Goal: Transaction & Acquisition: Purchase product/service

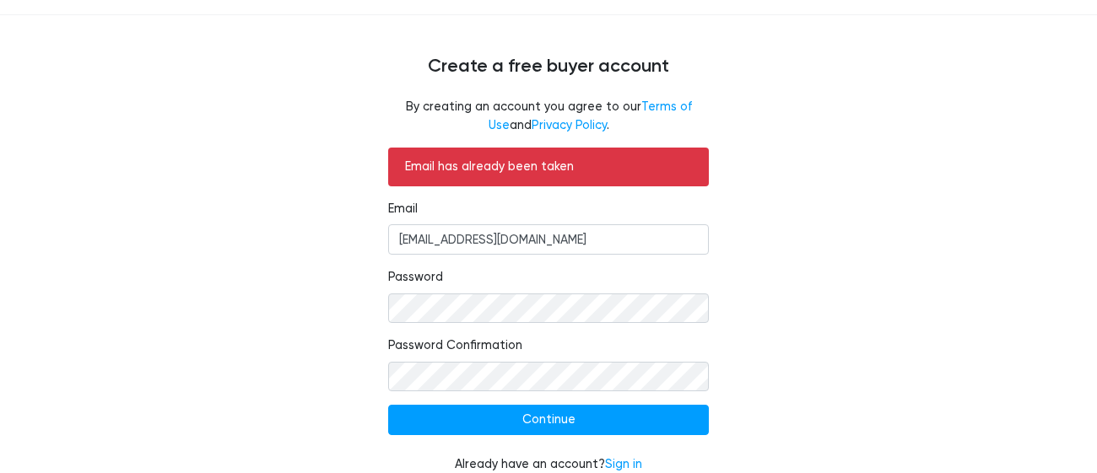
scroll to position [102, 0]
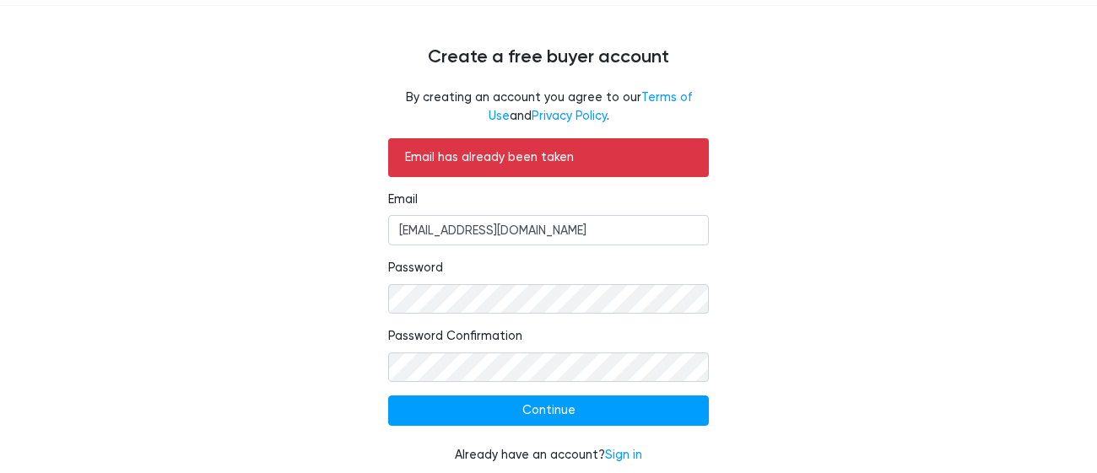
click at [780, 286] on div "Email has already been taken Email cultivatinggrit@gmail.com Password Password …" at bounding box center [548, 311] width 1037 height 346
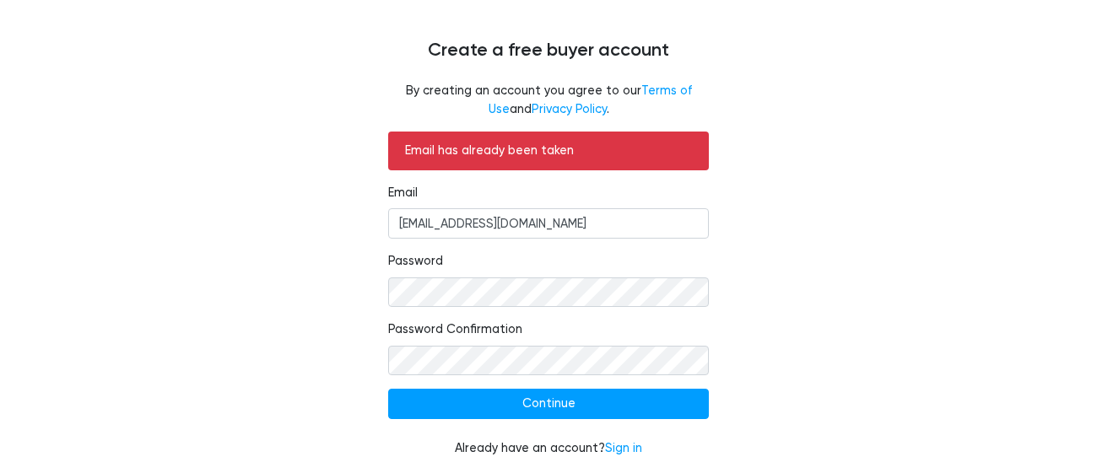
scroll to position [112, 0]
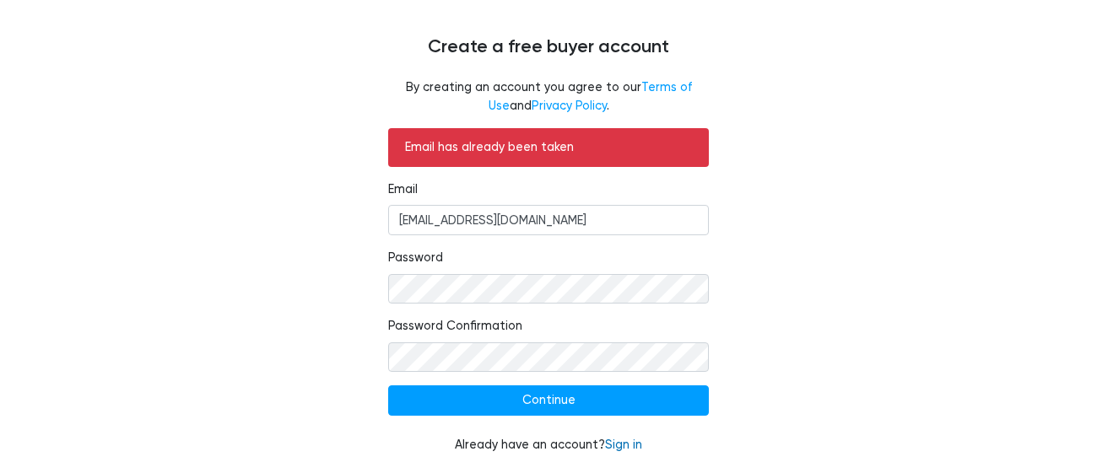
click at [622, 446] on link "Sign in" at bounding box center [623, 445] width 37 height 14
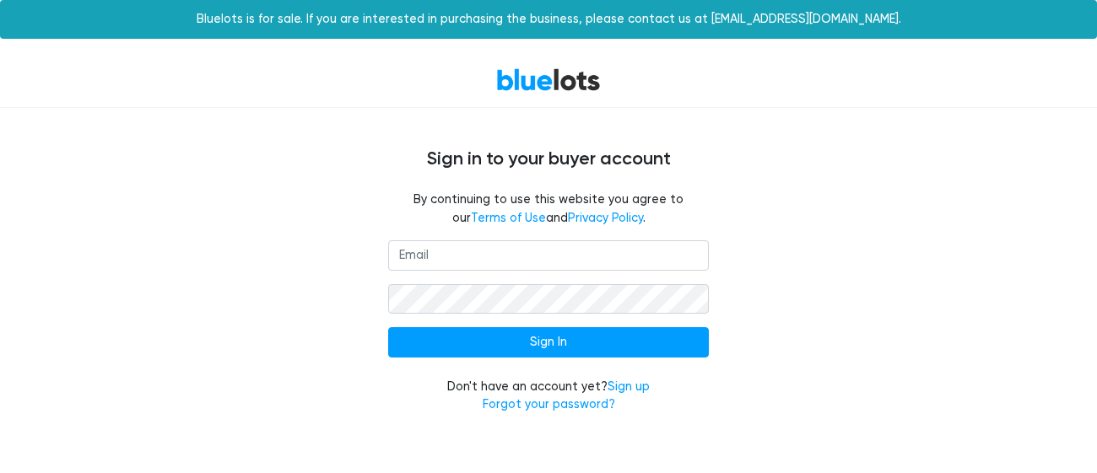
click at [487, 262] on input "email" at bounding box center [548, 255] width 321 height 30
click at [461, 257] on input "email" at bounding box center [548, 255] width 321 height 30
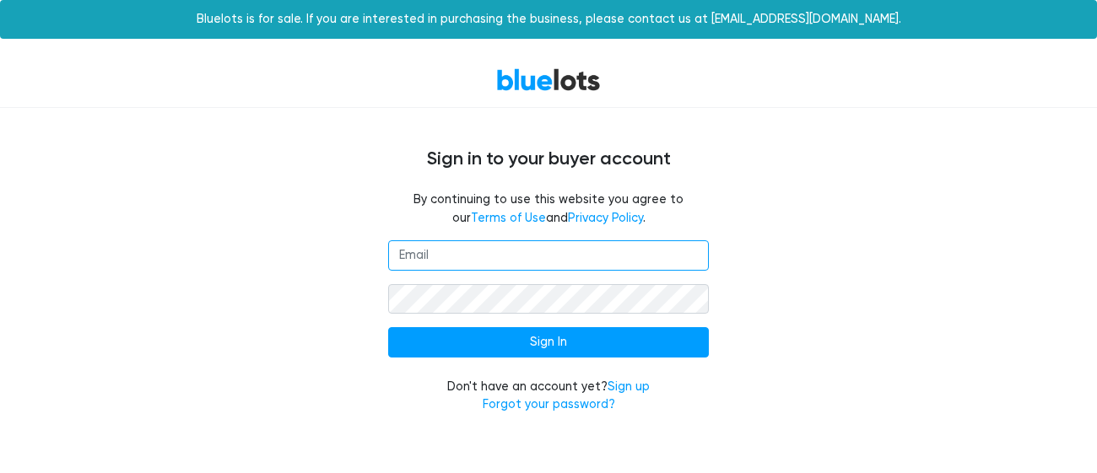
click at [434, 258] on input "email" at bounding box center [548, 255] width 321 height 30
paste input "cultivatinggrit@gmail.com"
type input "cultivatinggrit@gmail.com"
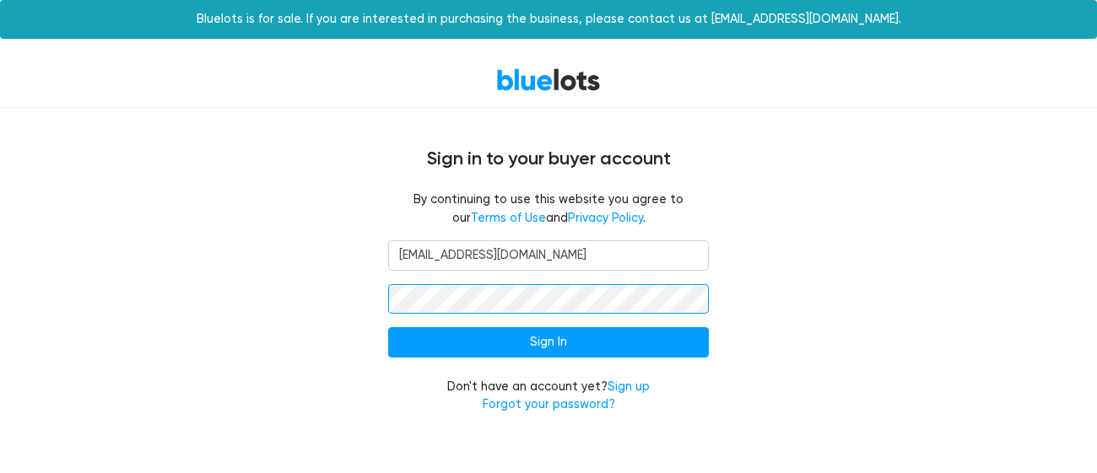
click at [388, 327] on input "Sign In" at bounding box center [548, 342] width 321 height 30
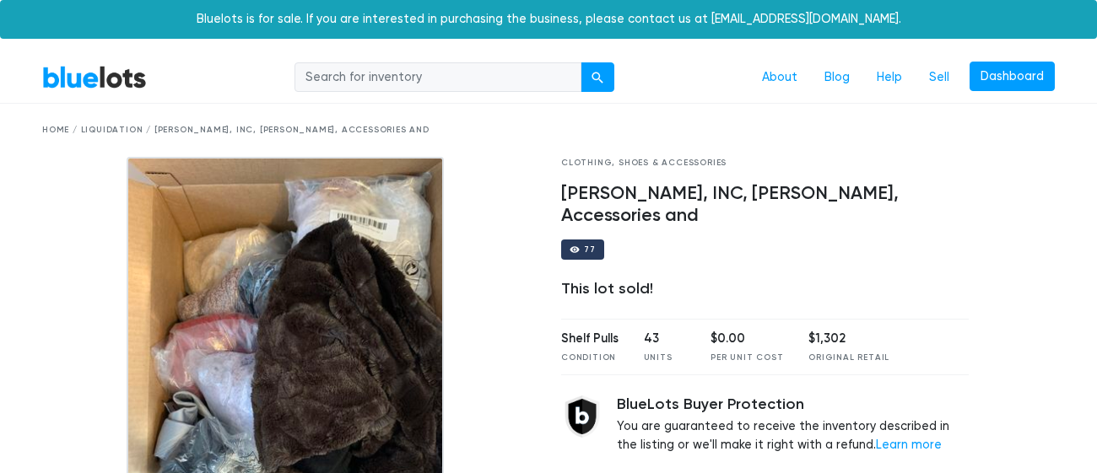
click at [471, 75] on input "search" at bounding box center [437, 77] width 287 height 30
click at [591, 79] on button "submit" at bounding box center [597, 77] width 34 height 30
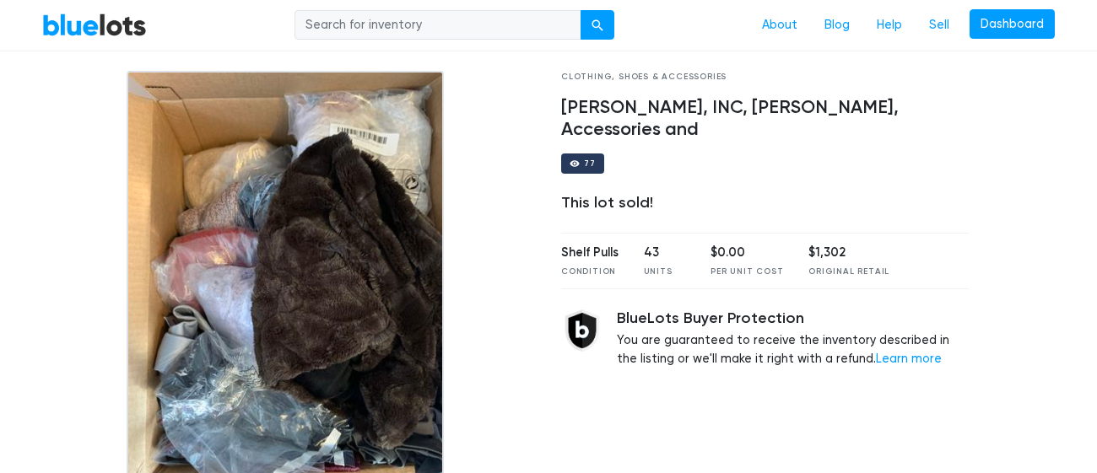
scroll to position [87, 0]
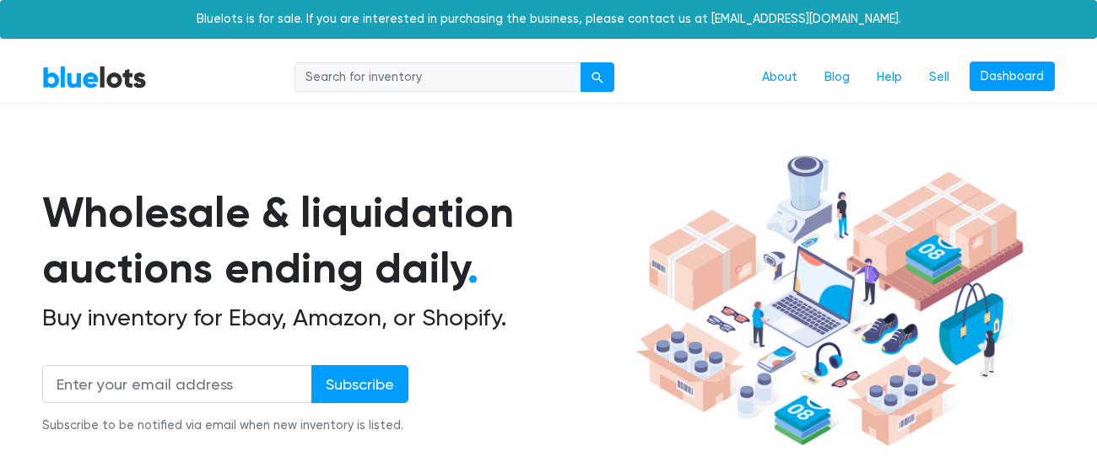
click at [120, 75] on link "BlueLots" at bounding box center [94, 77] width 105 height 24
click at [773, 78] on link "About" at bounding box center [779, 78] width 62 height 32
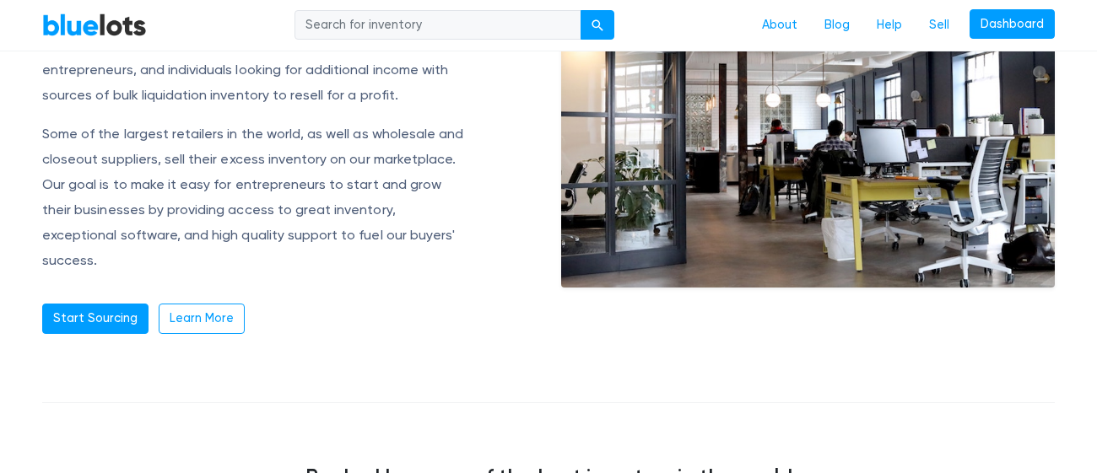
scroll to position [266, 0]
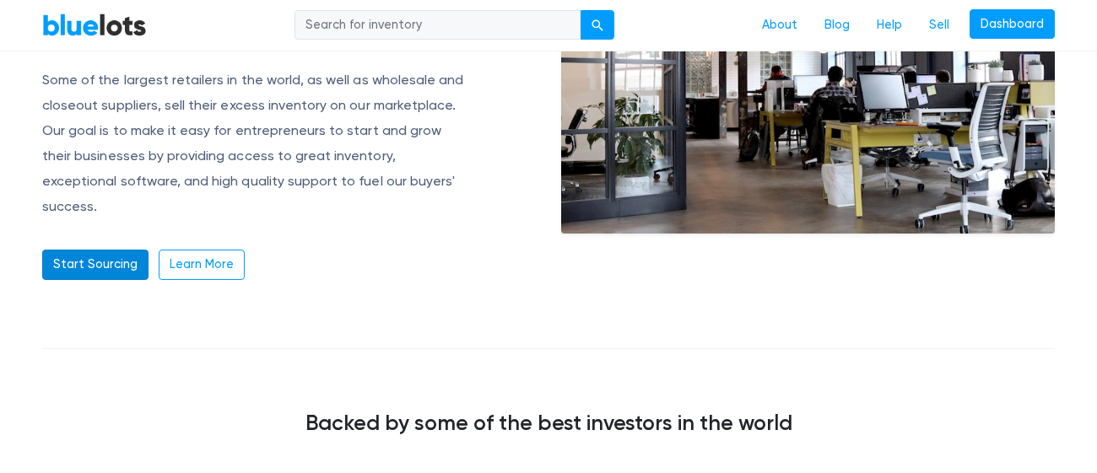
click at [116, 250] on link "Start Sourcing" at bounding box center [95, 265] width 106 height 30
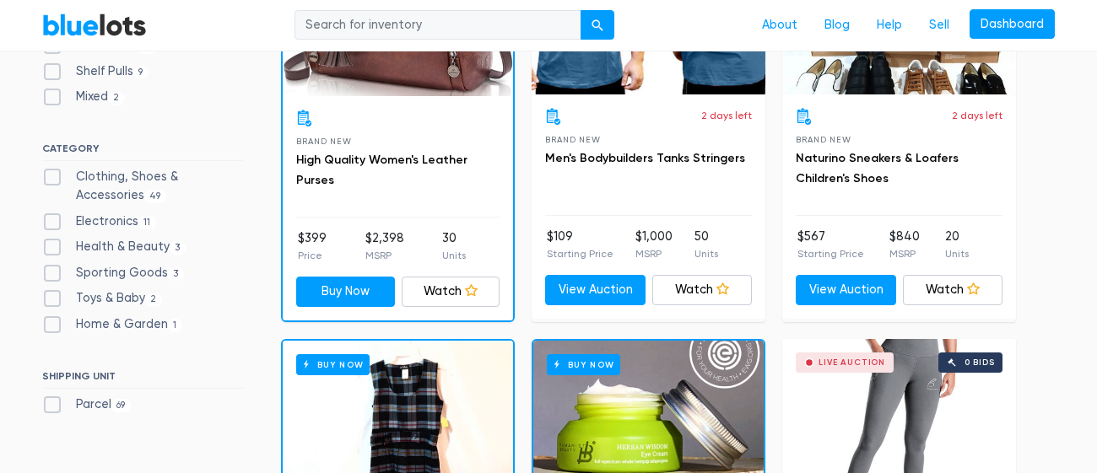
scroll to position [649, 0]
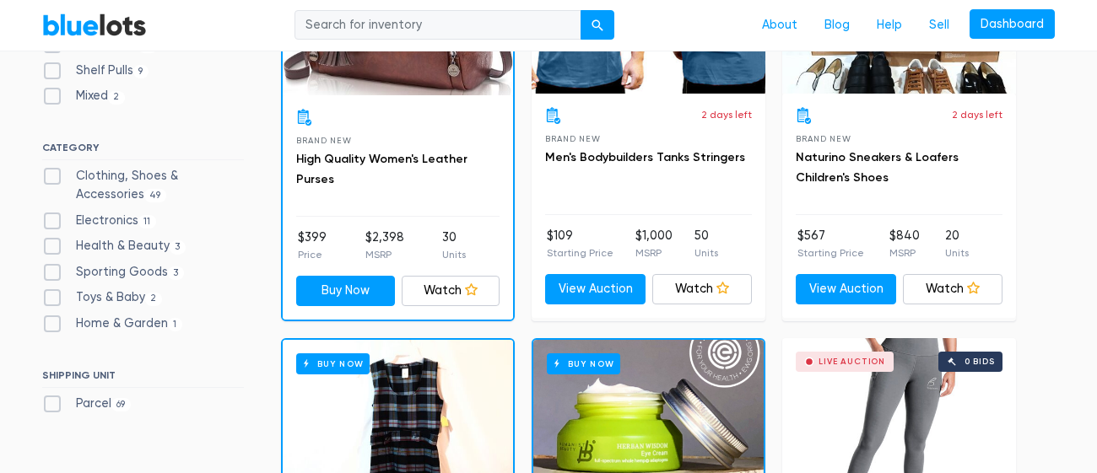
click at [56, 294] on label "Toys & Baby [DEMOGRAPHIC_DATA]" at bounding box center [102, 297] width 120 height 19
click at [53, 294] on Baby"] "Toys & Baby [DEMOGRAPHIC_DATA]" at bounding box center [47, 293] width 11 height 11
checkbox Baby"] "true"
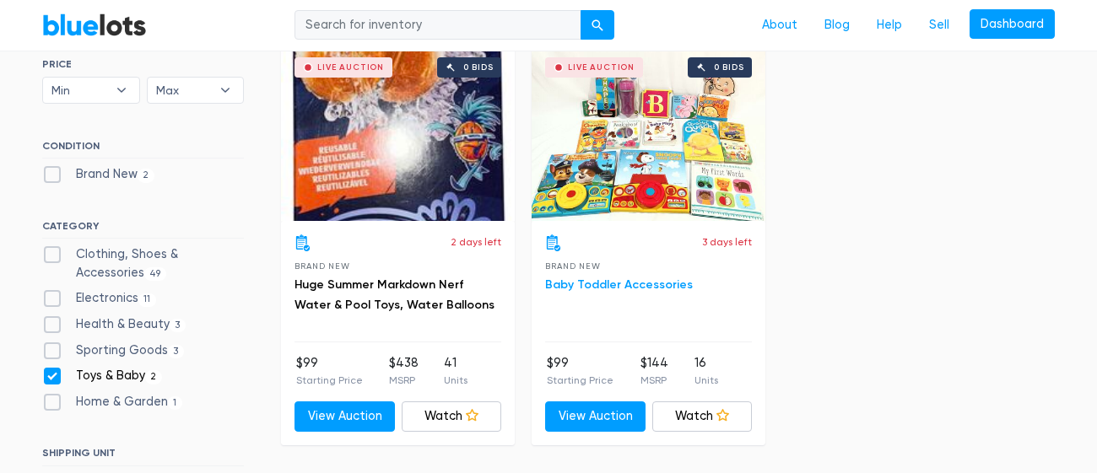
scroll to position [520, 0]
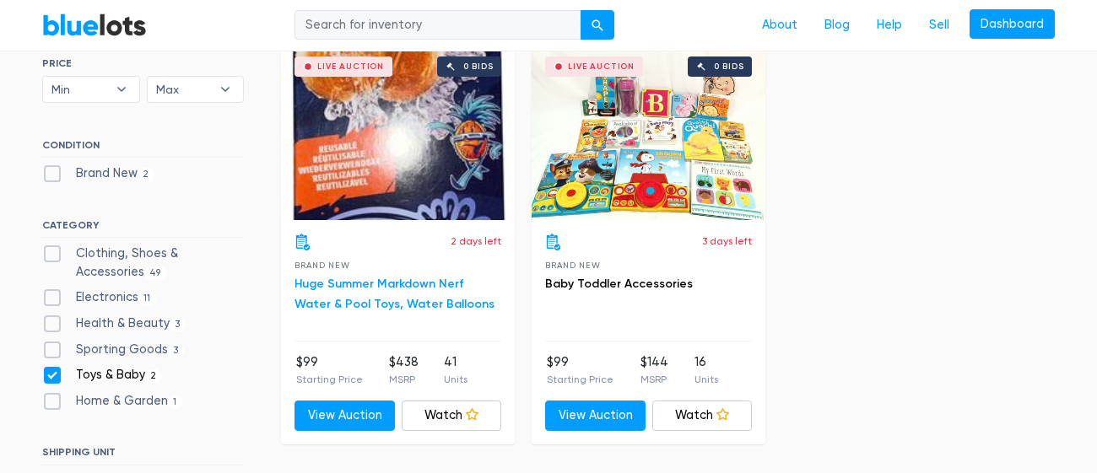
click at [393, 303] on link "Huge Summer Markdown Nerf Water & Pool Toys, Water Balloons" at bounding box center [394, 294] width 200 height 35
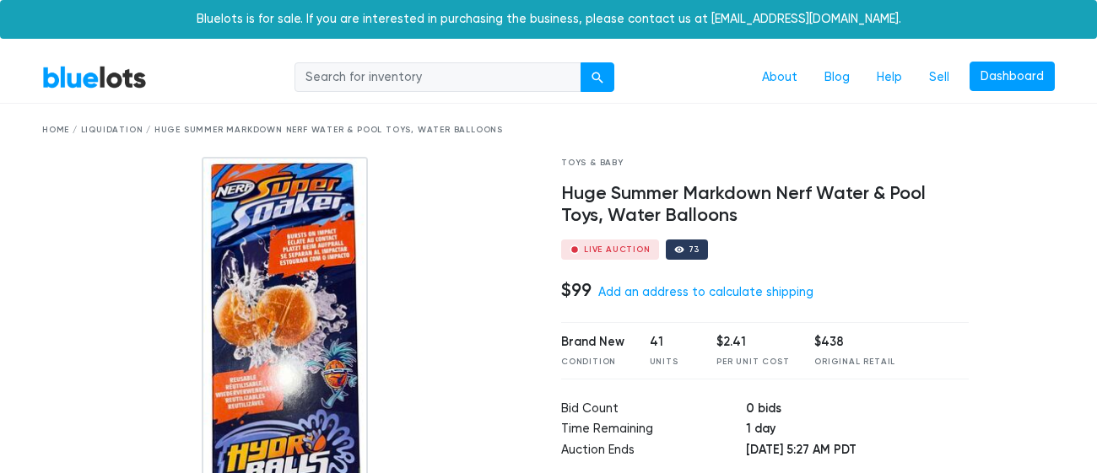
scroll to position [86, 0]
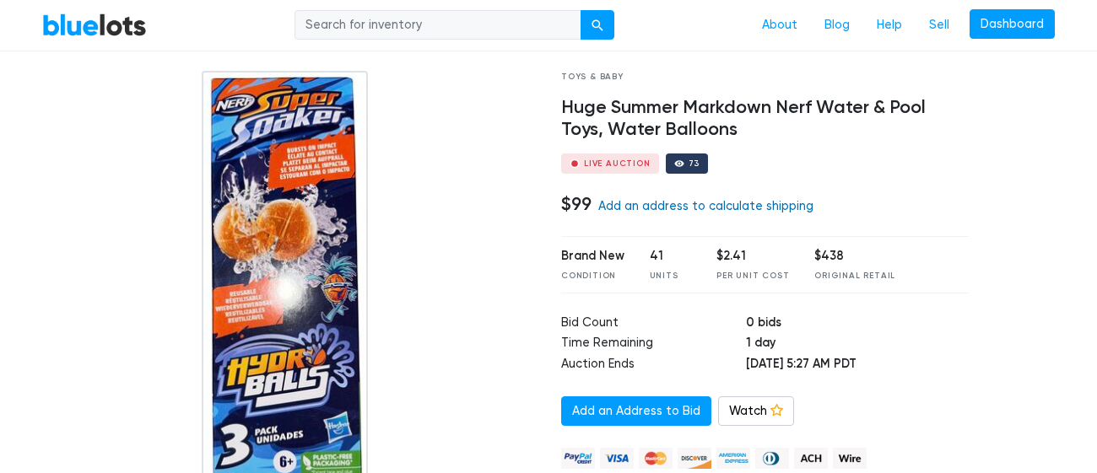
click at [664, 207] on link "Add an address to calculate shipping" at bounding box center [705, 206] width 215 height 14
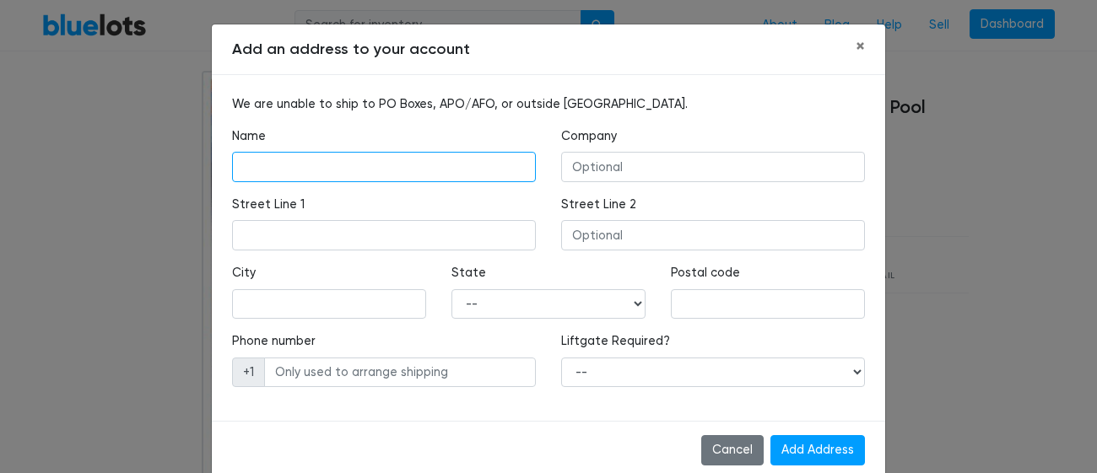
click at [468, 171] on input "text" at bounding box center [384, 167] width 304 height 30
type input "Jonathan Owens"
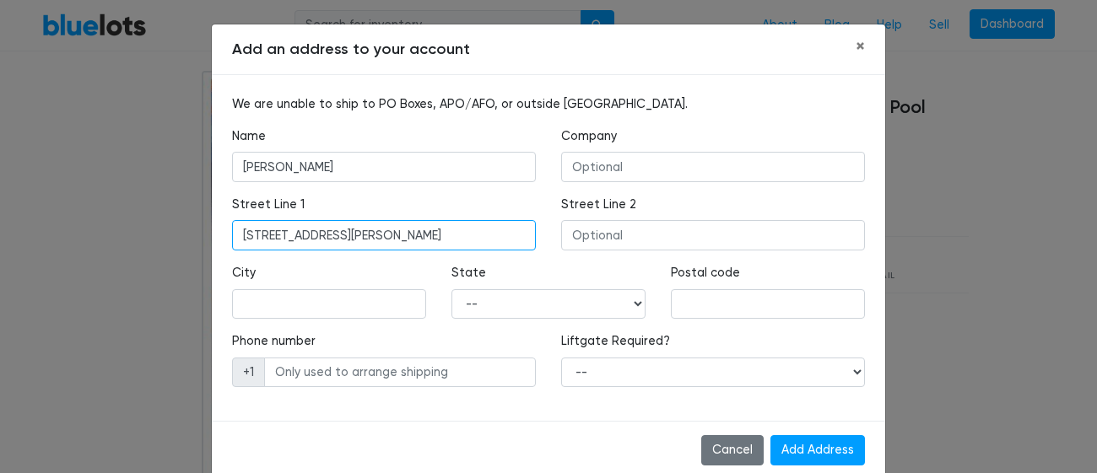
type input "1035 Oak Knoll drive"
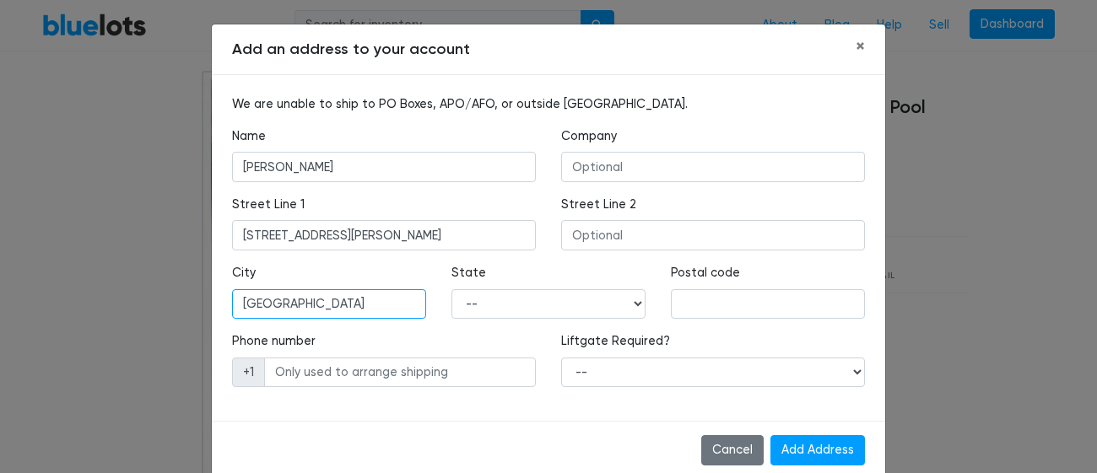
type input "Harrisburg"
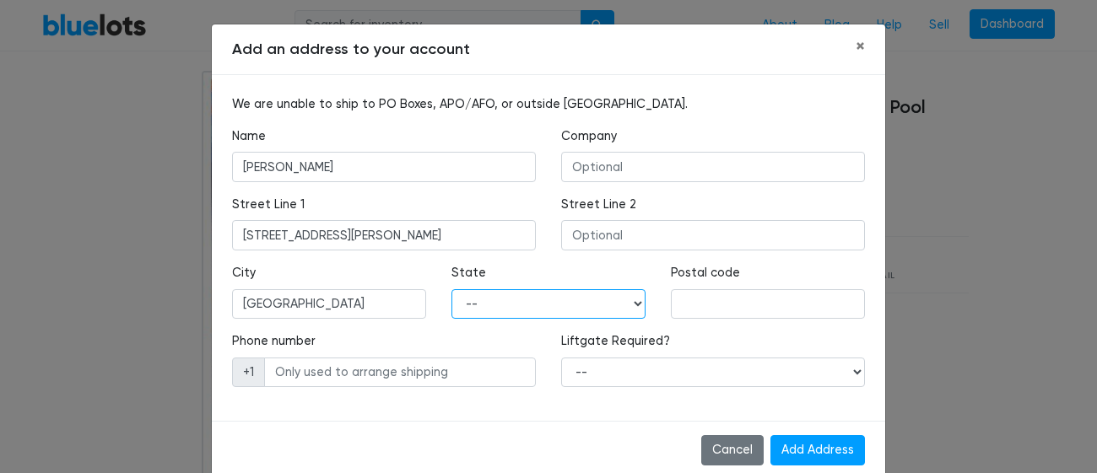
select select "PA"
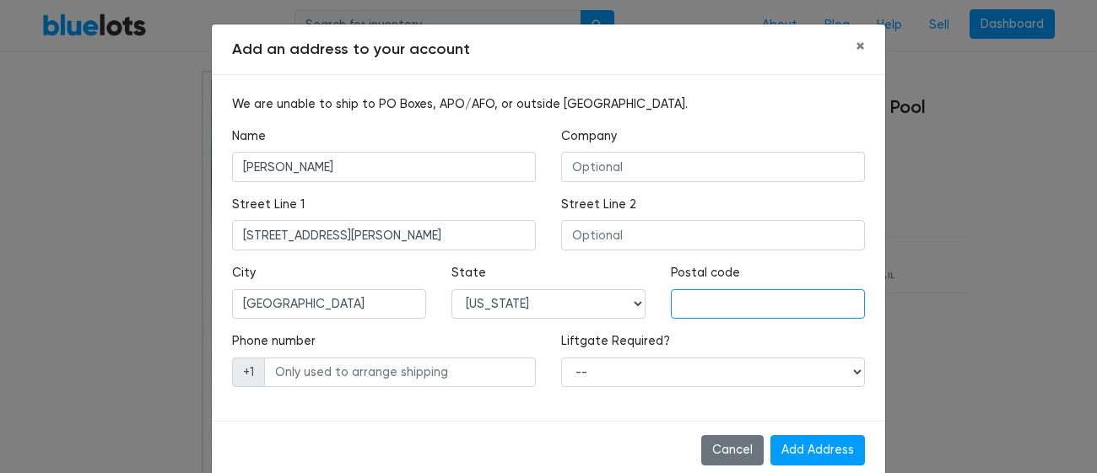
click at [681, 305] on input "text" at bounding box center [768, 304] width 194 height 30
type input "17111"
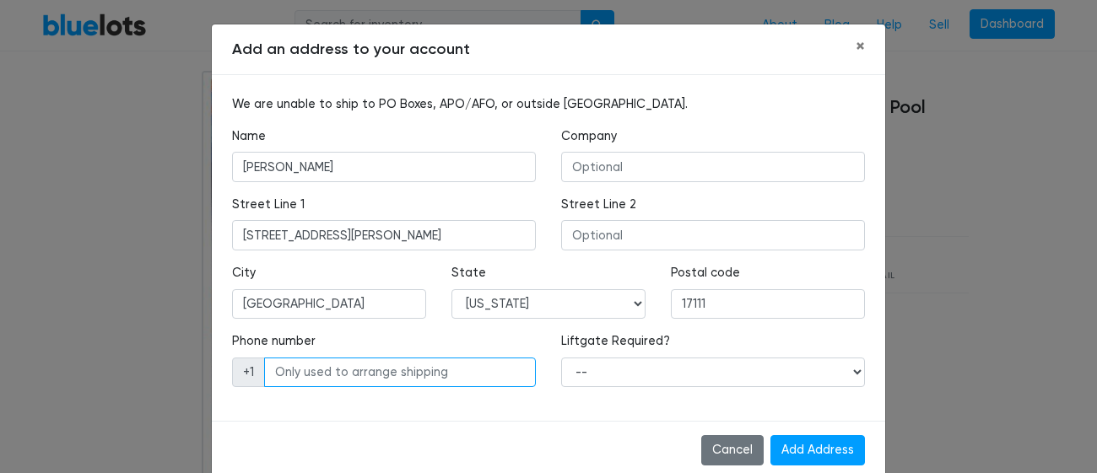
click at [439, 375] on input "text" at bounding box center [400, 373] width 272 height 30
type input "7575354702"
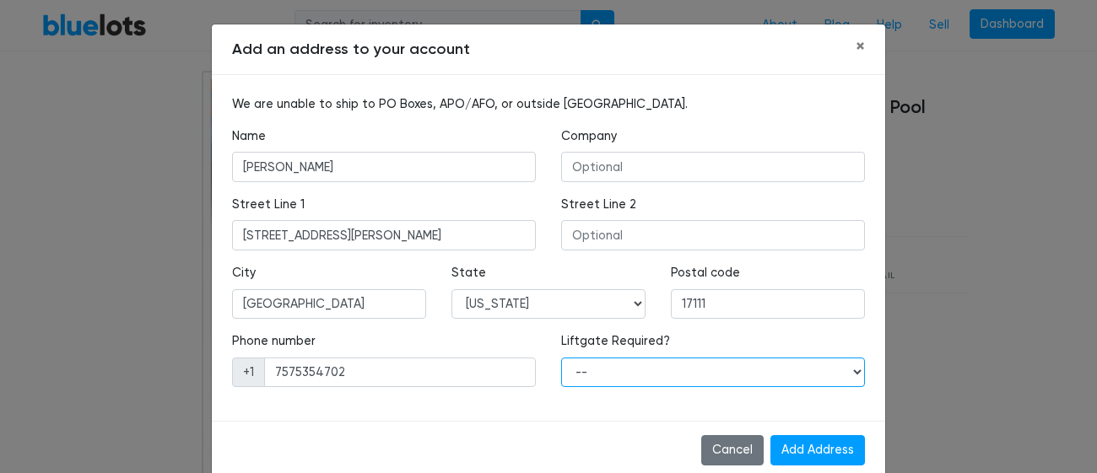
click at [684, 374] on select "-- Yes No" at bounding box center [713, 373] width 304 height 30
select select "0"
click at [561, 358] on select "-- Yes No" at bounding box center [713, 373] width 304 height 30
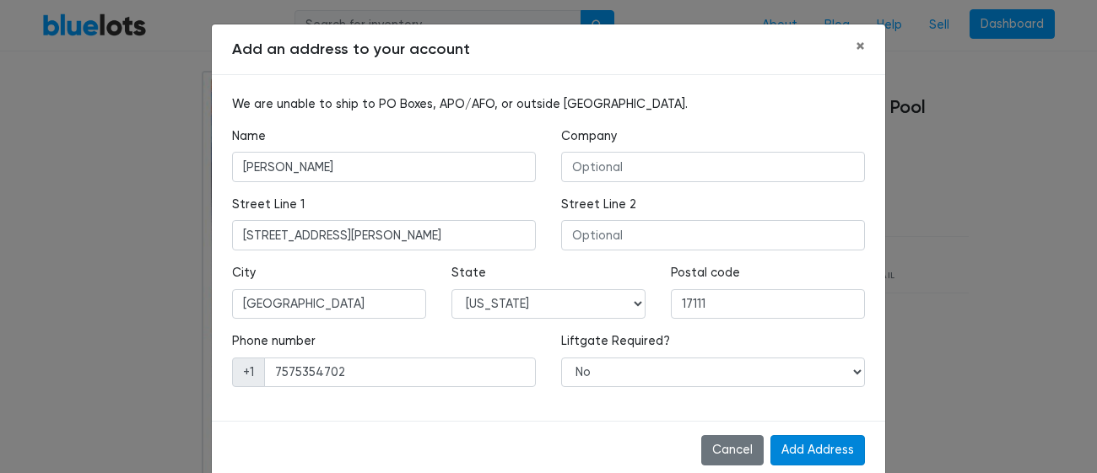
click at [812, 453] on input "Add Address" at bounding box center [817, 450] width 94 height 30
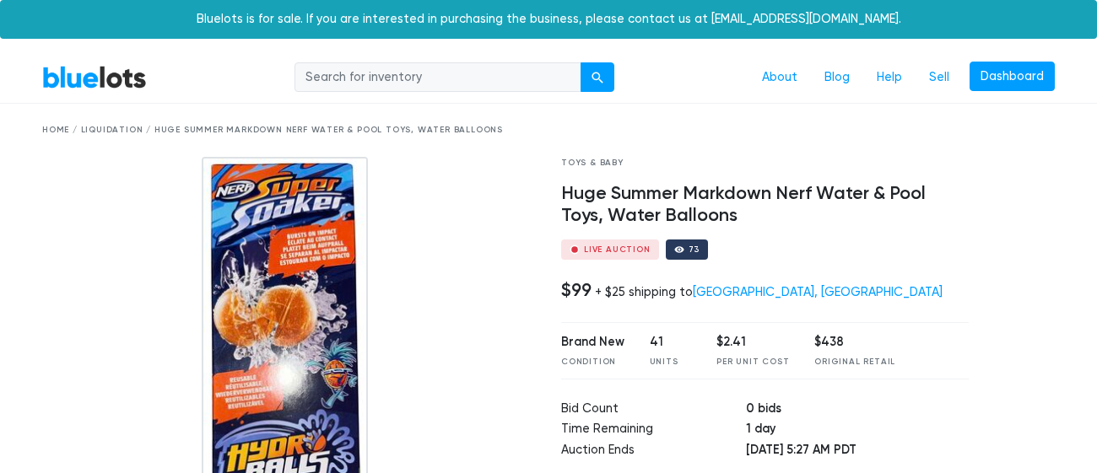
scroll to position [86, 0]
